Goal: Information Seeking & Learning: Learn about a topic

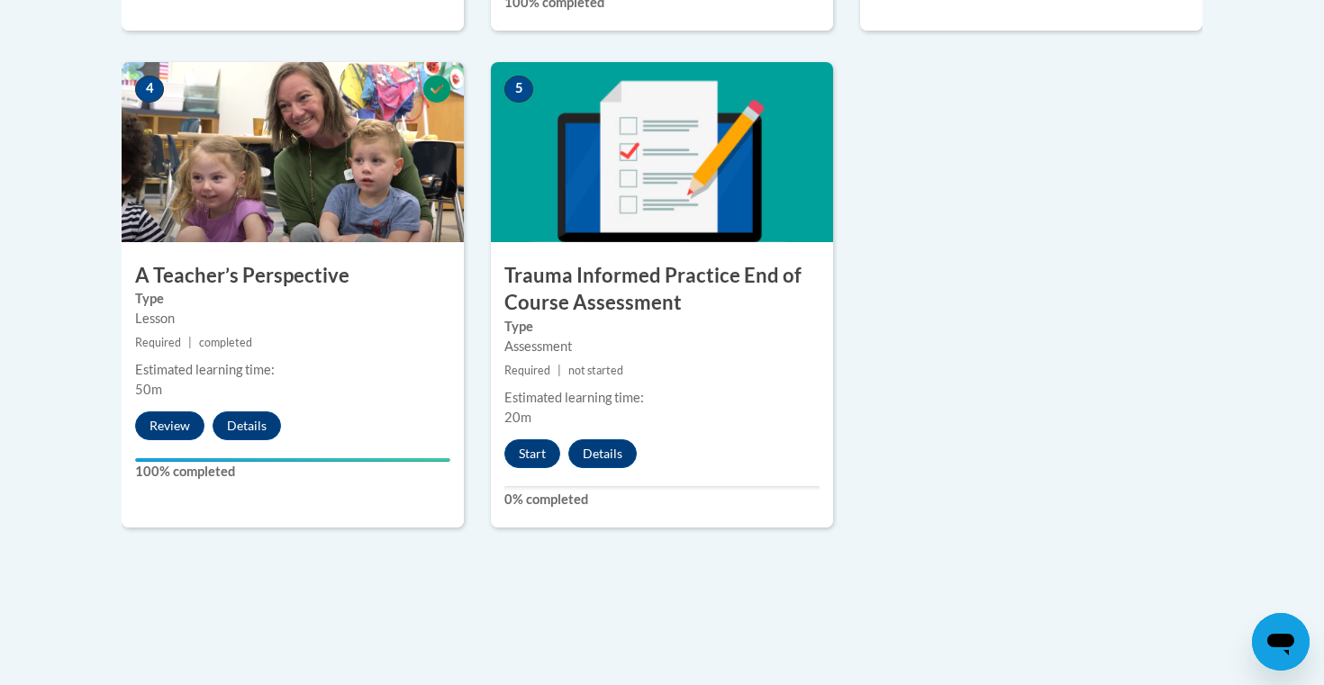
scroll to position [1036, 0]
